Goal: Find contact information: Find contact information

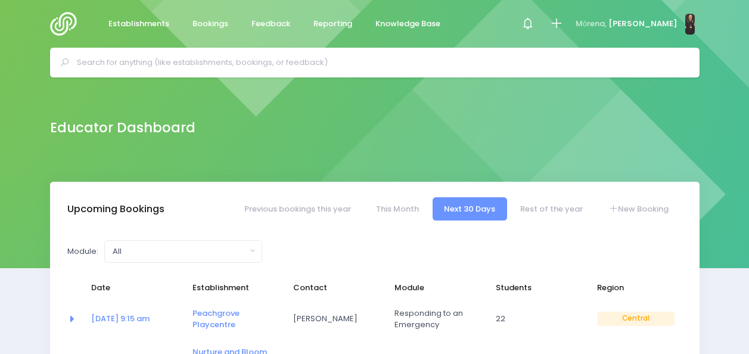
select select "5"
click at [313, 64] on input "text" at bounding box center [380, 63] width 606 height 18
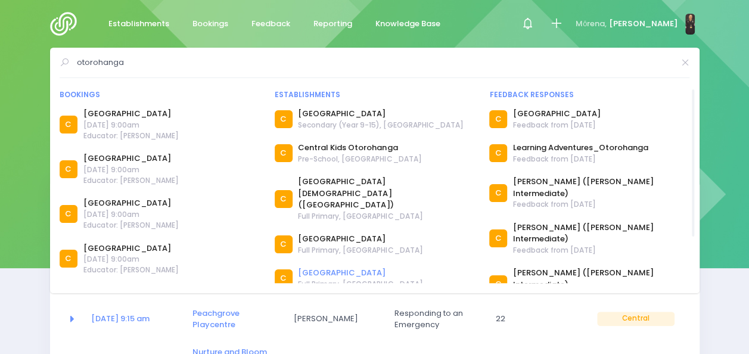
type input "otorohanga"
click at [334, 267] on link "[GEOGRAPHIC_DATA]" at bounding box center [360, 273] width 125 height 12
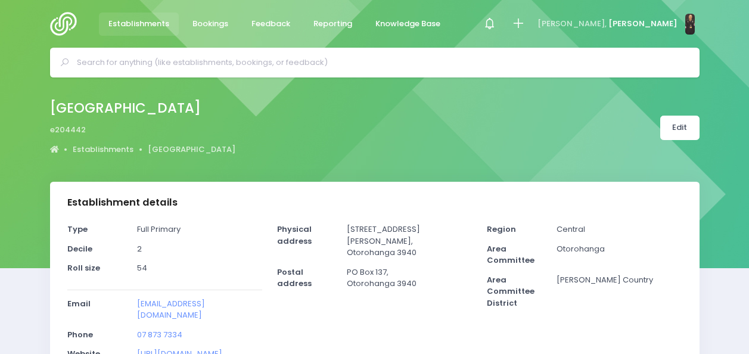
select select "5"
click at [164, 60] on input "text" at bounding box center [380, 63] width 606 height 18
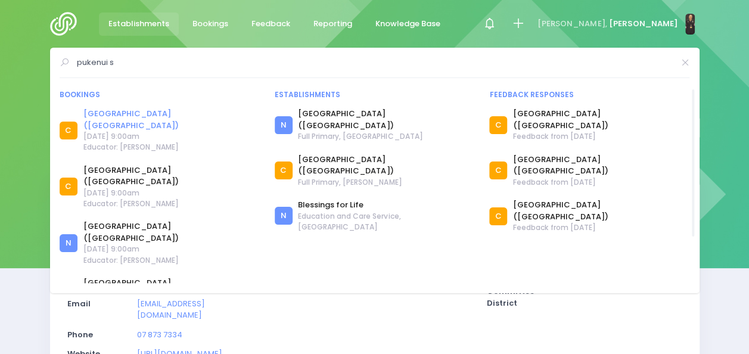
type input "pukenui s"
click at [129, 116] on link "[GEOGRAPHIC_DATA] ([GEOGRAPHIC_DATA])" at bounding box center [171, 119] width 176 height 23
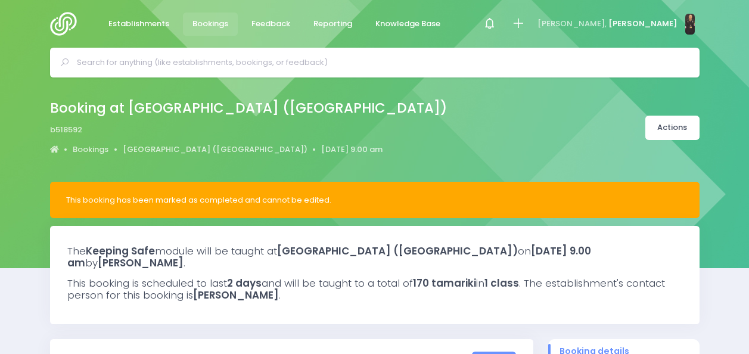
select select "5"
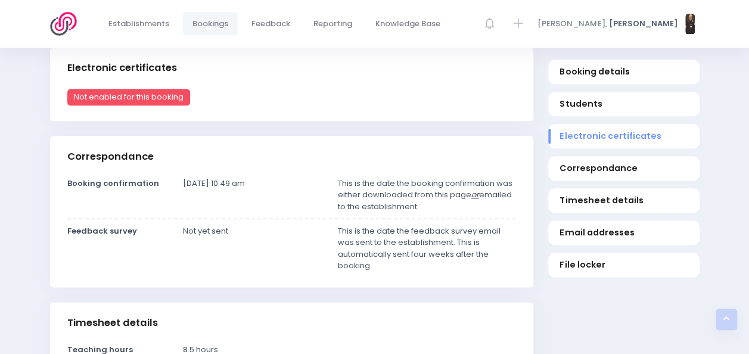
scroll to position [699, 0]
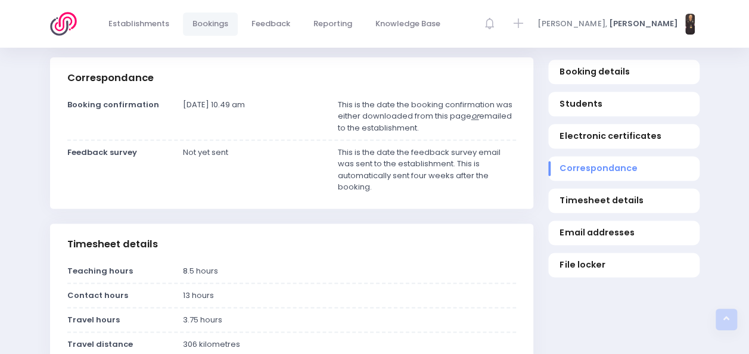
click at [37, 245] on div "This booking has been marked as completed and cannot be edited. The Keeping Saf…" at bounding box center [374, 222] width 679 height 1479
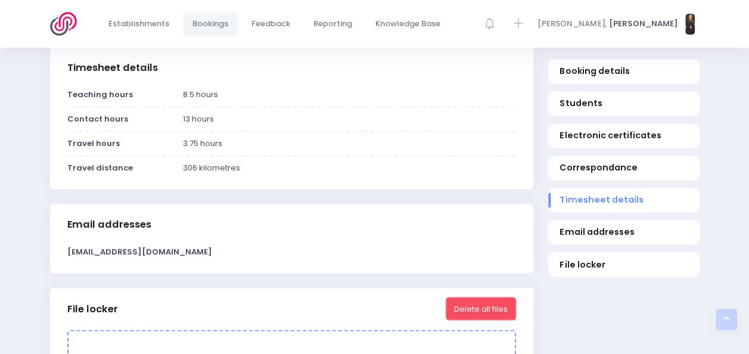
scroll to position [856, 0]
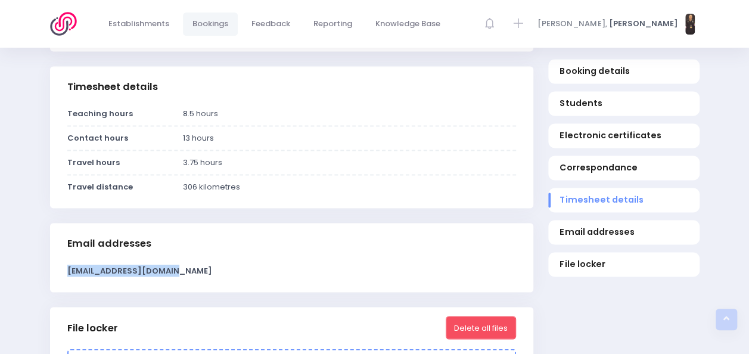
drag, startPoint x: 167, startPoint y: 269, endPoint x: 60, endPoint y: 270, distance: 107.2
click at [60, 270] on div "[EMAIL_ADDRESS][DOMAIN_NAME]" at bounding box center [291, 270] width 463 height 12
copy strong "[EMAIL_ADDRESS][DOMAIN_NAME]"
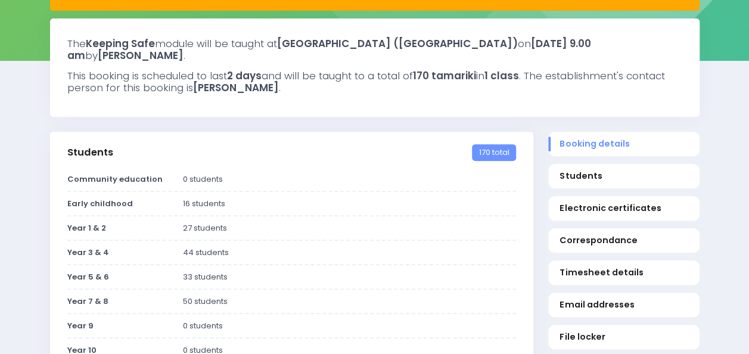
scroll to position [0, 0]
